Goal: Task Accomplishment & Management: Manage account settings

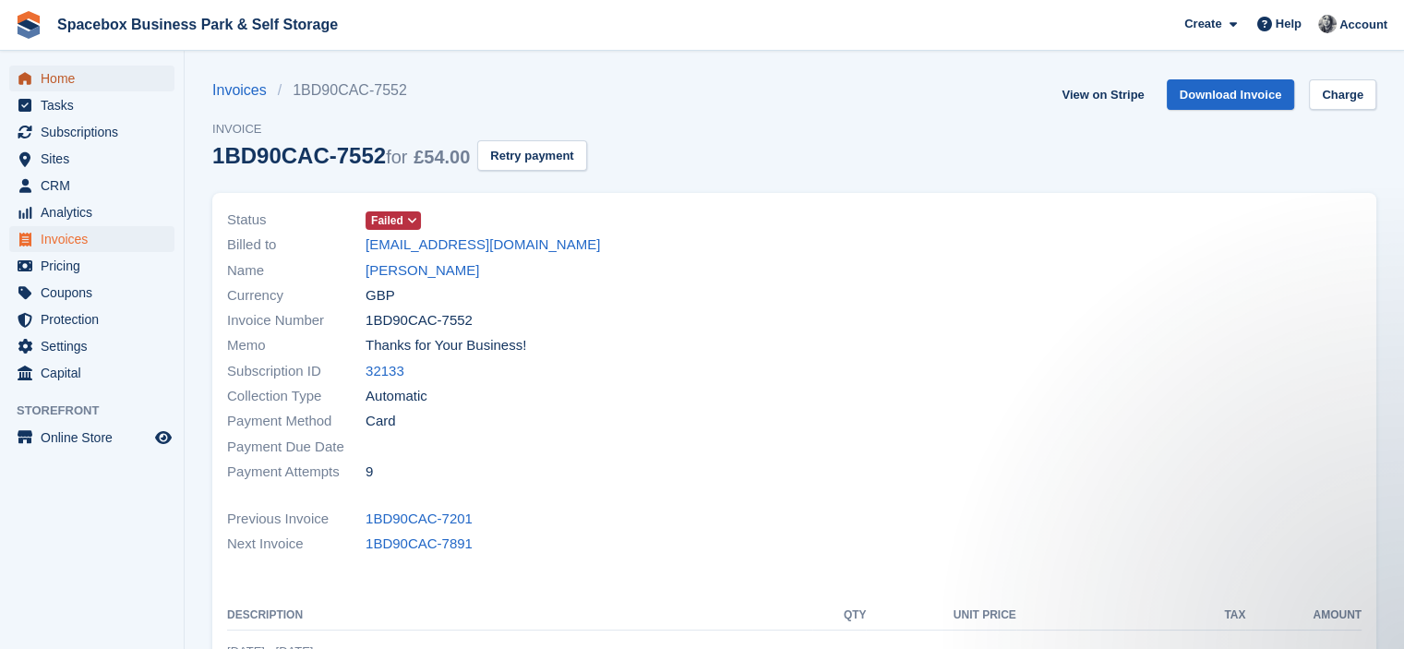
click at [70, 84] on span "Home" at bounding box center [96, 79] width 111 height 26
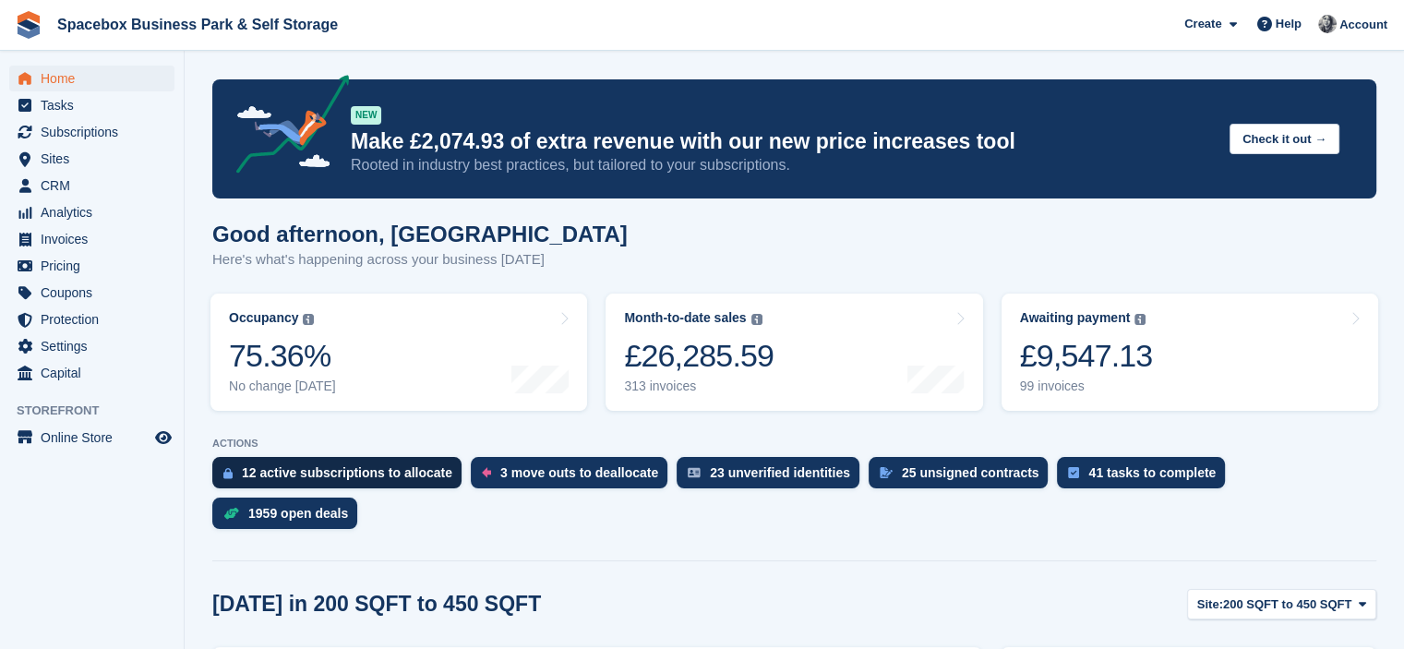
click at [307, 484] on div "12 active subscriptions to allocate" at bounding box center [336, 472] width 249 height 31
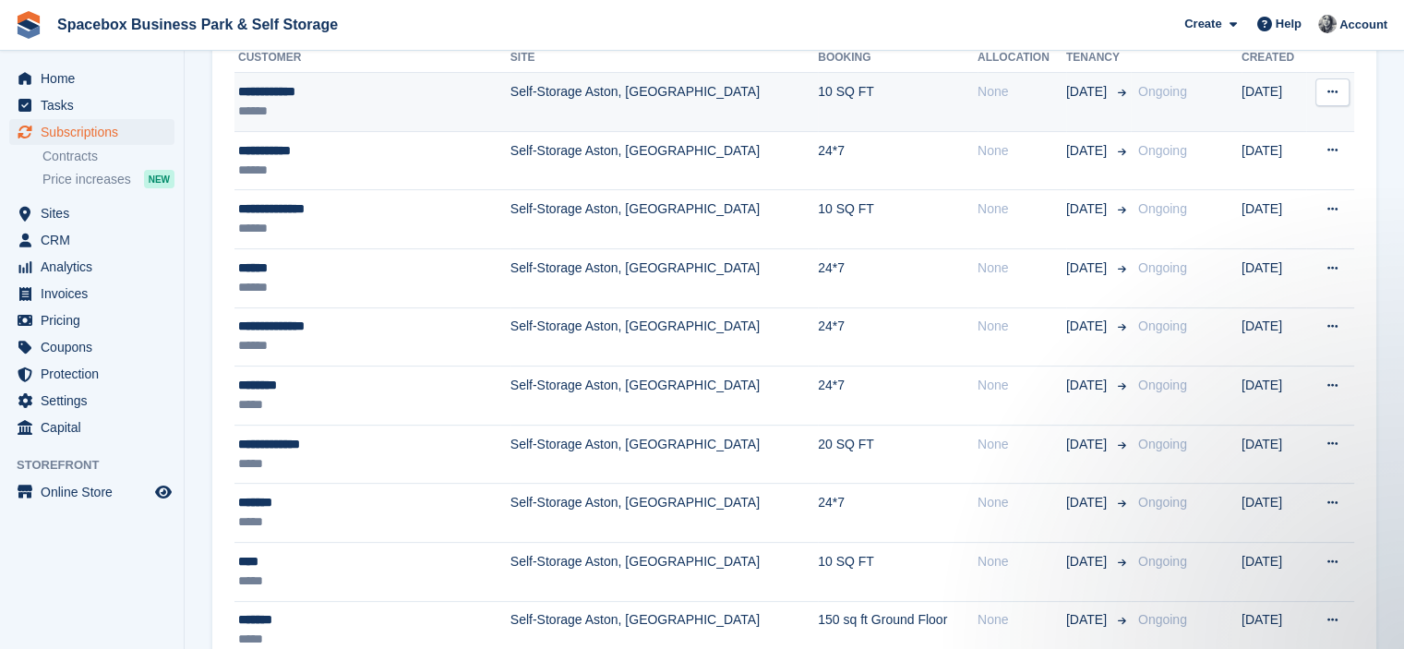
scroll to position [443, 0]
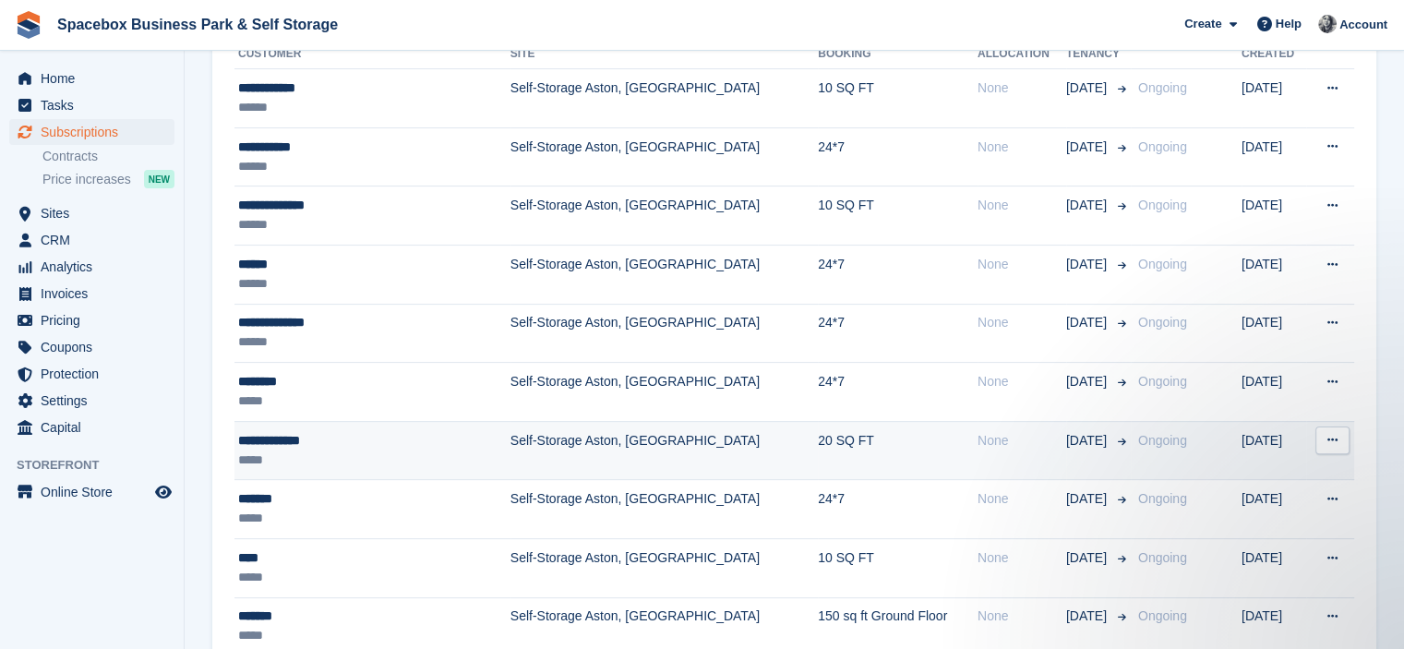
click at [530, 422] on td "Self-Storage Aston, [GEOGRAPHIC_DATA]" at bounding box center [664, 450] width 307 height 59
click at [554, 439] on td "Self-Storage Aston, [GEOGRAPHIC_DATA]" at bounding box center [664, 450] width 307 height 59
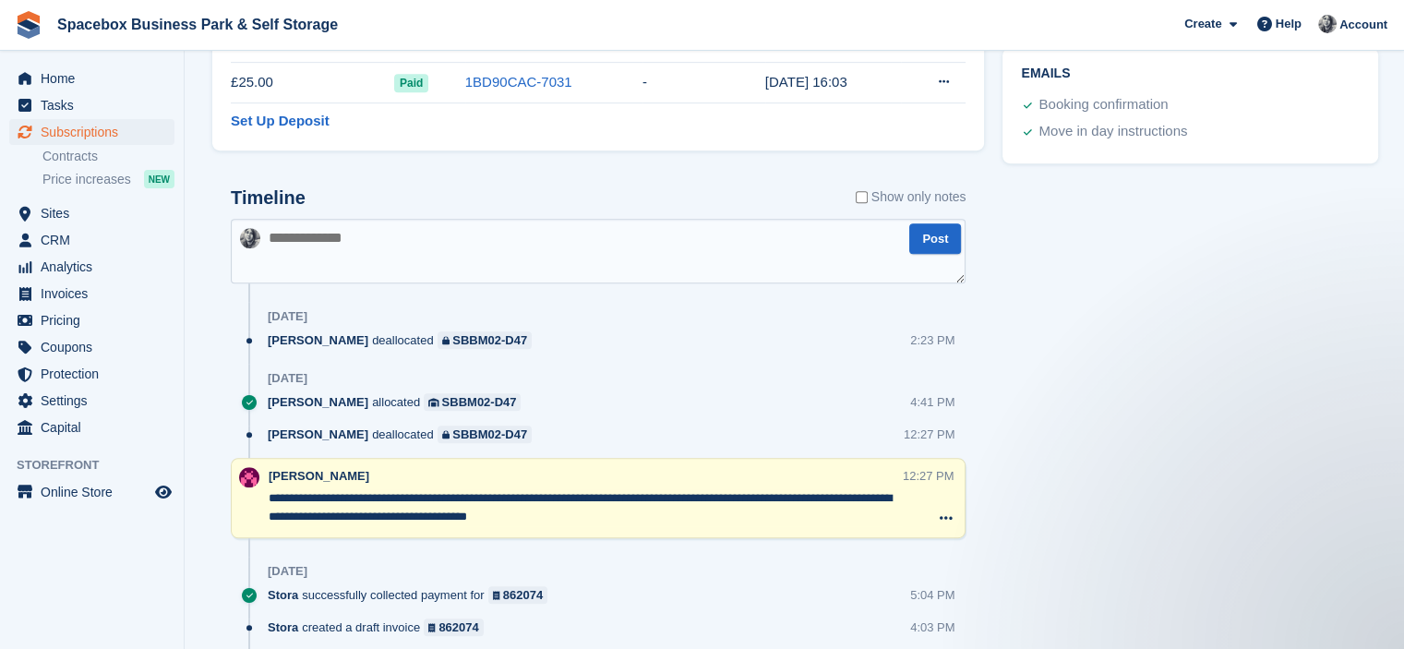
click at [417, 512] on textarea "**********" at bounding box center [586, 507] width 634 height 37
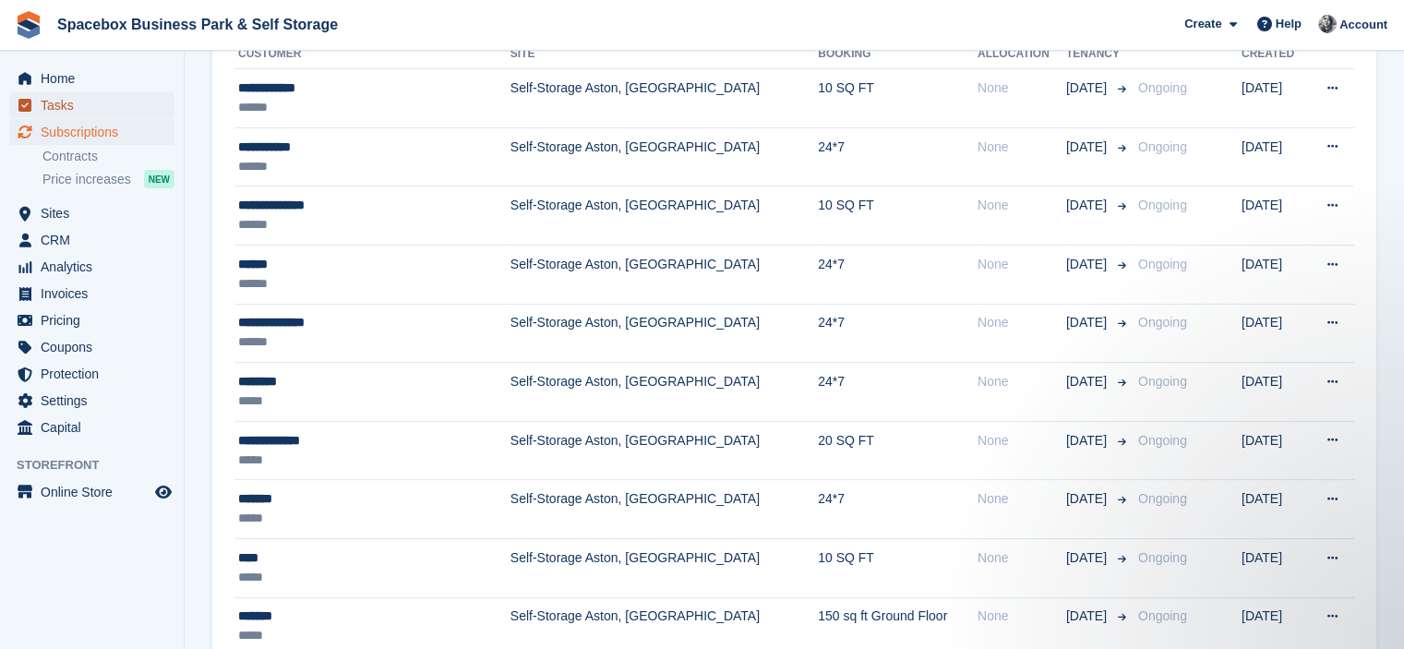
click at [72, 105] on span "Tasks" at bounding box center [96, 105] width 111 height 26
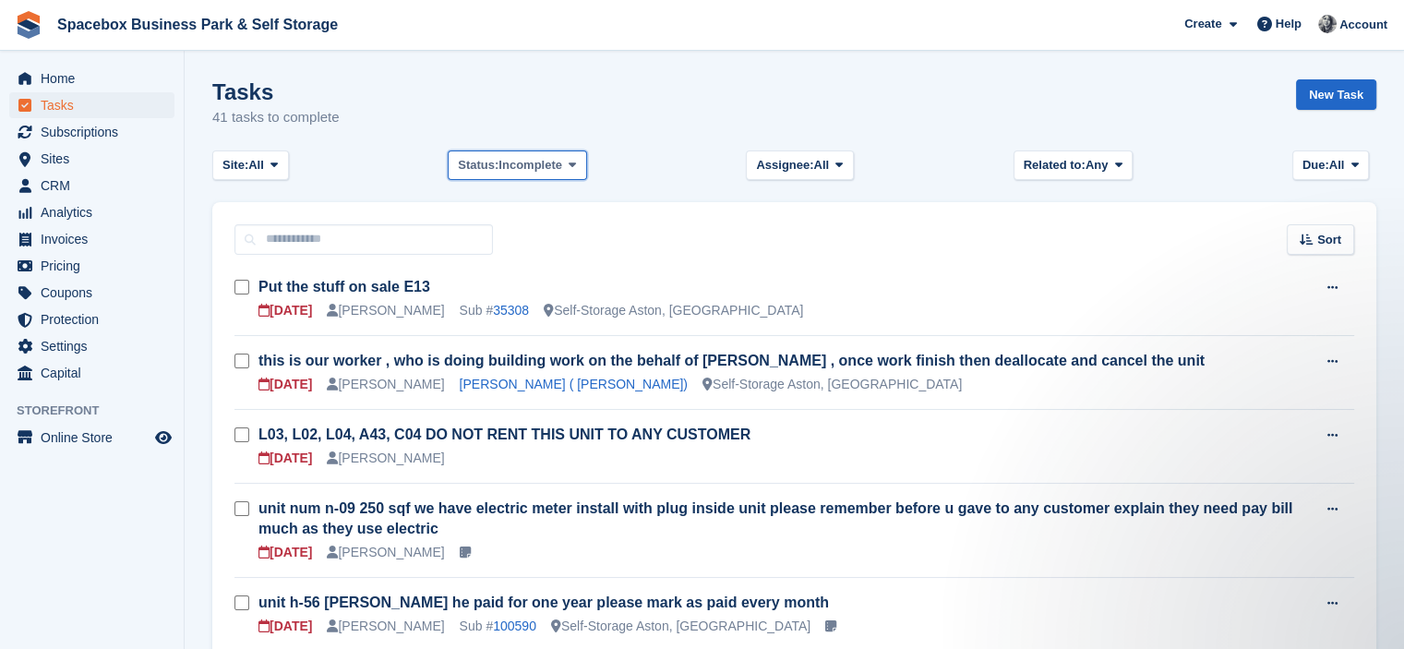
click at [569, 155] on button "Status: Incomplete" at bounding box center [517, 165] width 138 height 30
click at [637, 120] on div "Tasks 41 tasks to complete New Task" at bounding box center [794, 114] width 1164 height 71
click at [1104, 164] on span "Any" at bounding box center [1097, 165] width 23 height 18
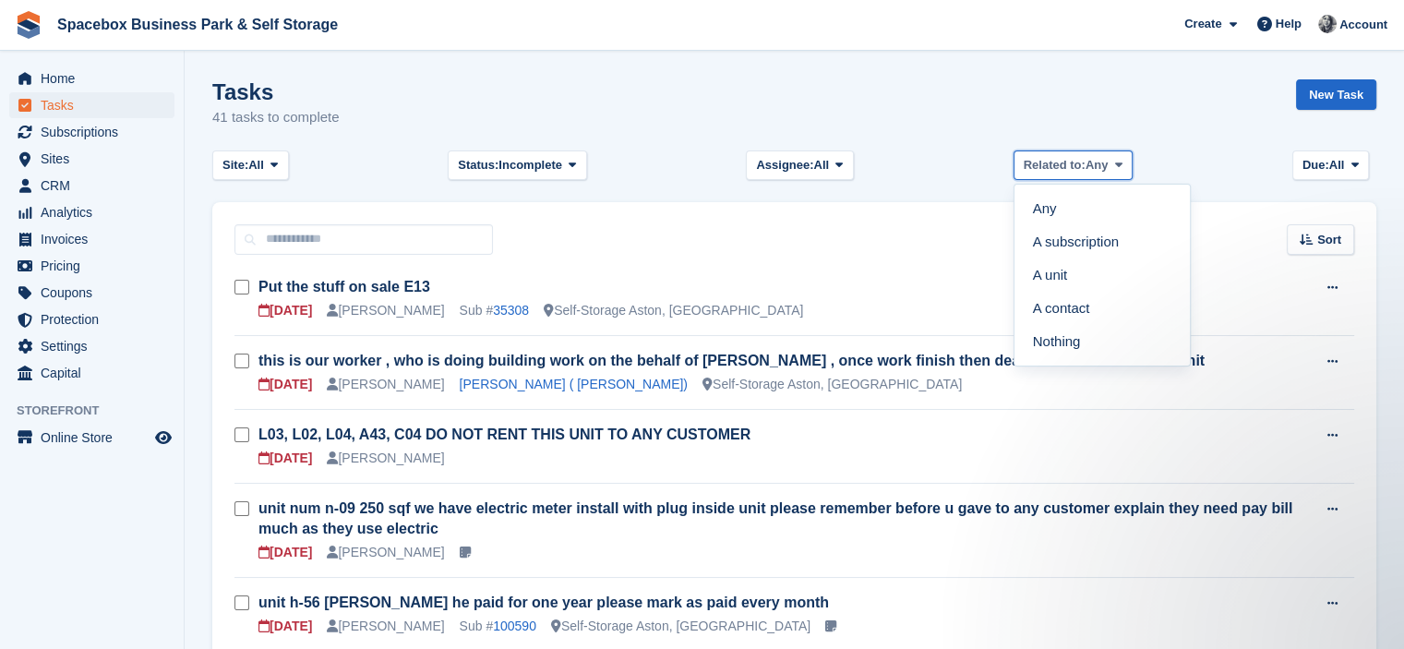
click at [1104, 164] on span "Any" at bounding box center [1097, 165] width 23 height 18
click at [868, 122] on div "Tasks 41 tasks to complete New Task" at bounding box center [794, 114] width 1164 height 71
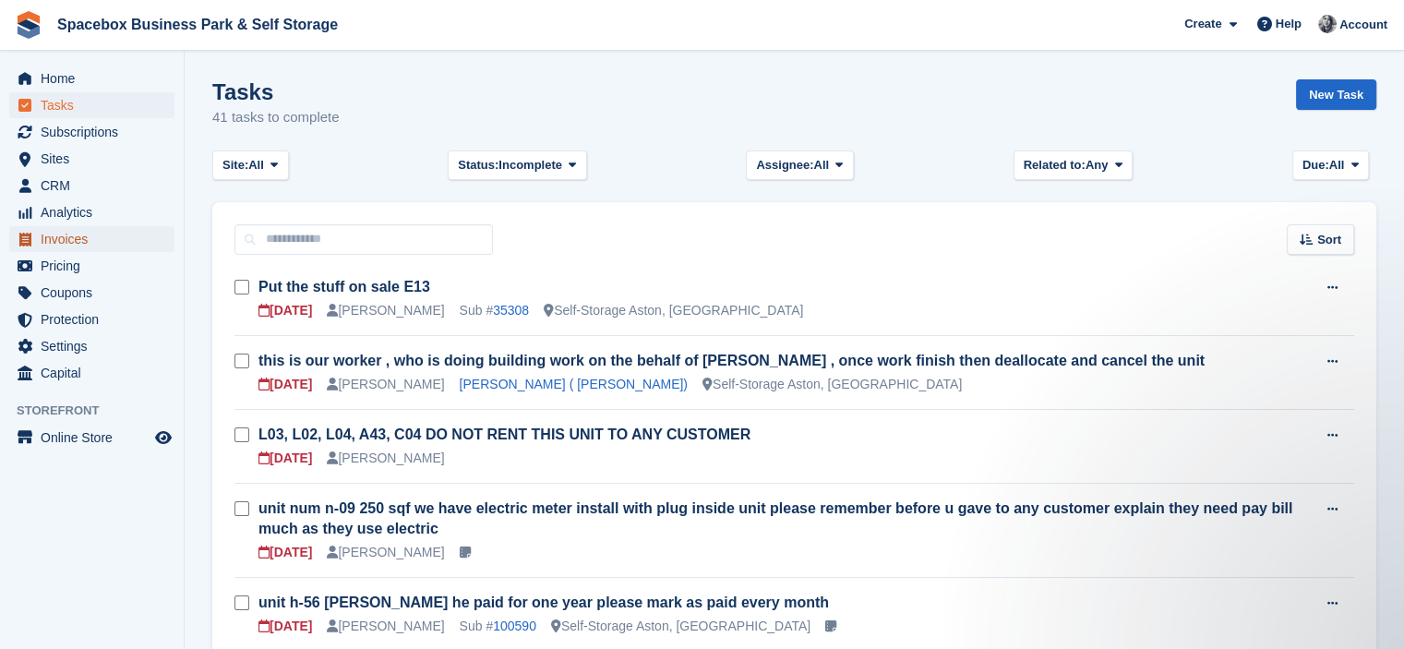
click at [59, 243] on span "Invoices" at bounding box center [96, 239] width 111 height 26
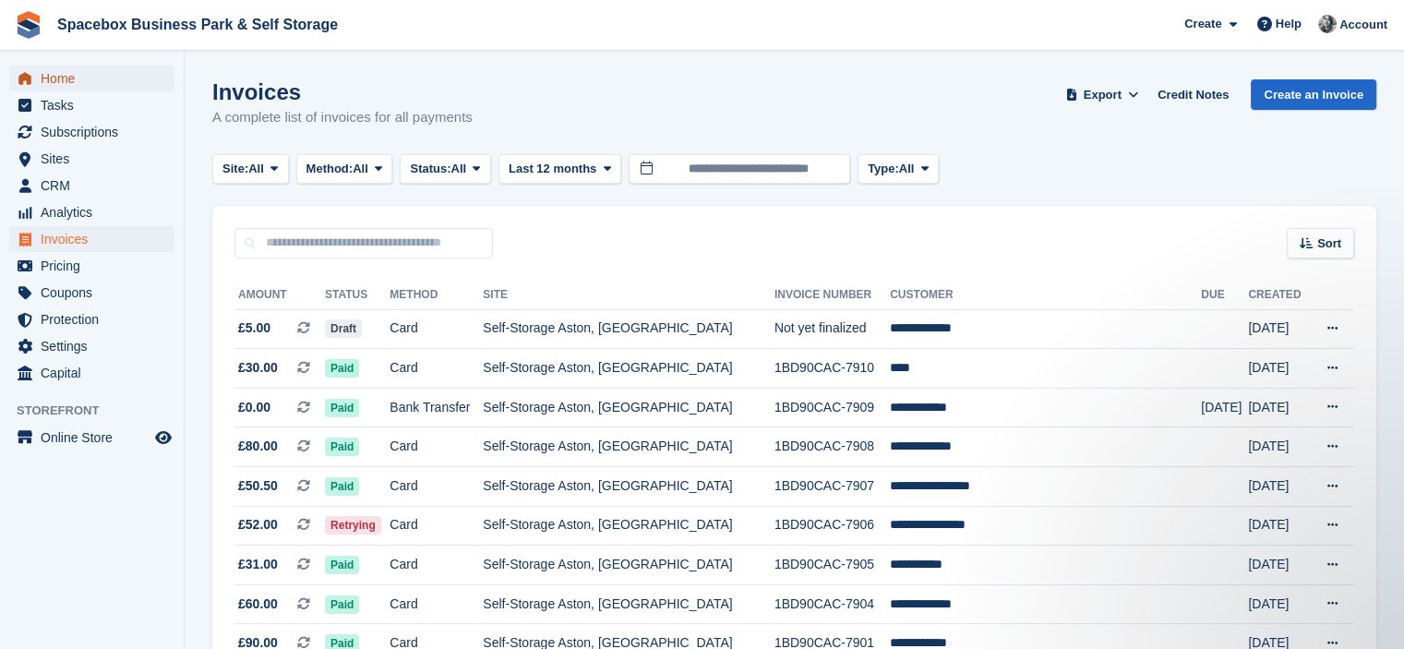
click at [78, 90] on span "Home" at bounding box center [96, 79] width 111 height 26
